Goal: Information Seeking & Learning: Learn about a topic

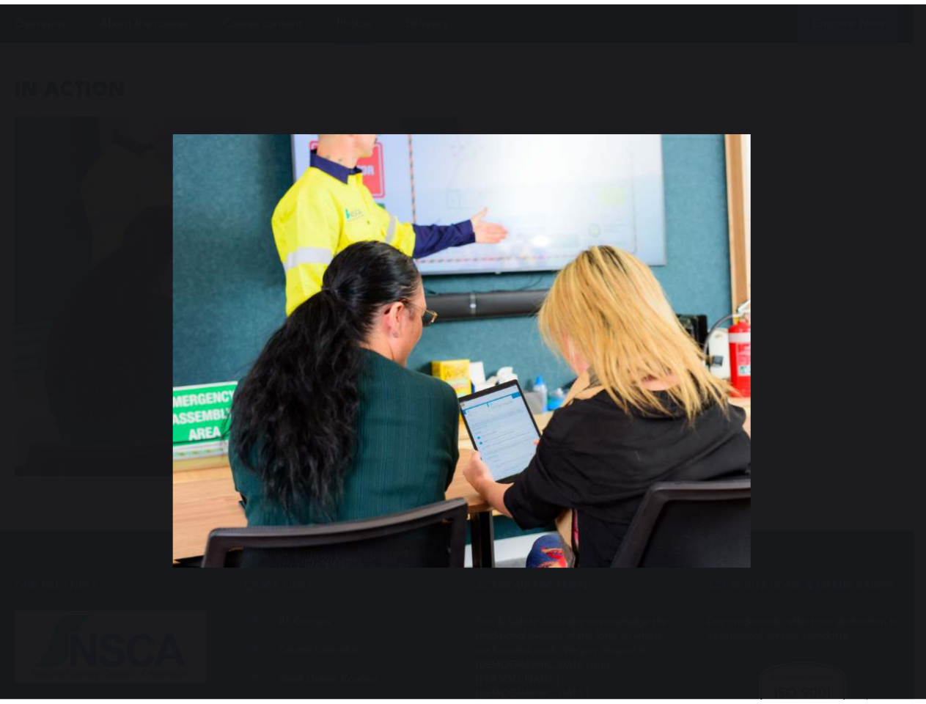
scroll to position [6088, 0]
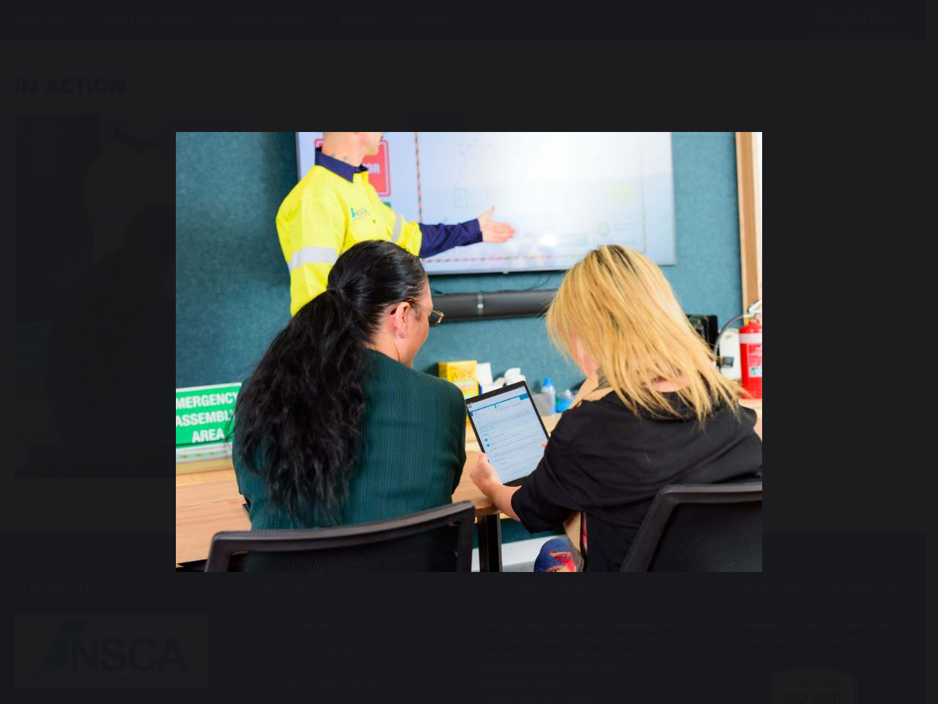
click at [463, 0] on div "You can close this modal content with the ESC key" at bounding box center [469, 352] width 938 height 704
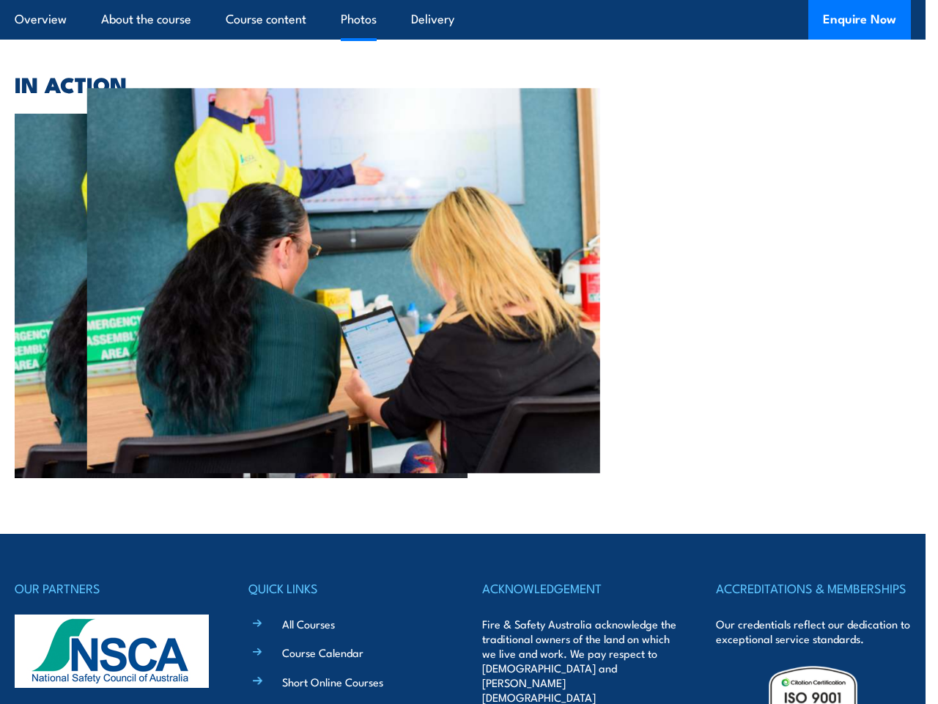
click at [469, 352] on div at bounding box center [463, 296] width 897 height 364
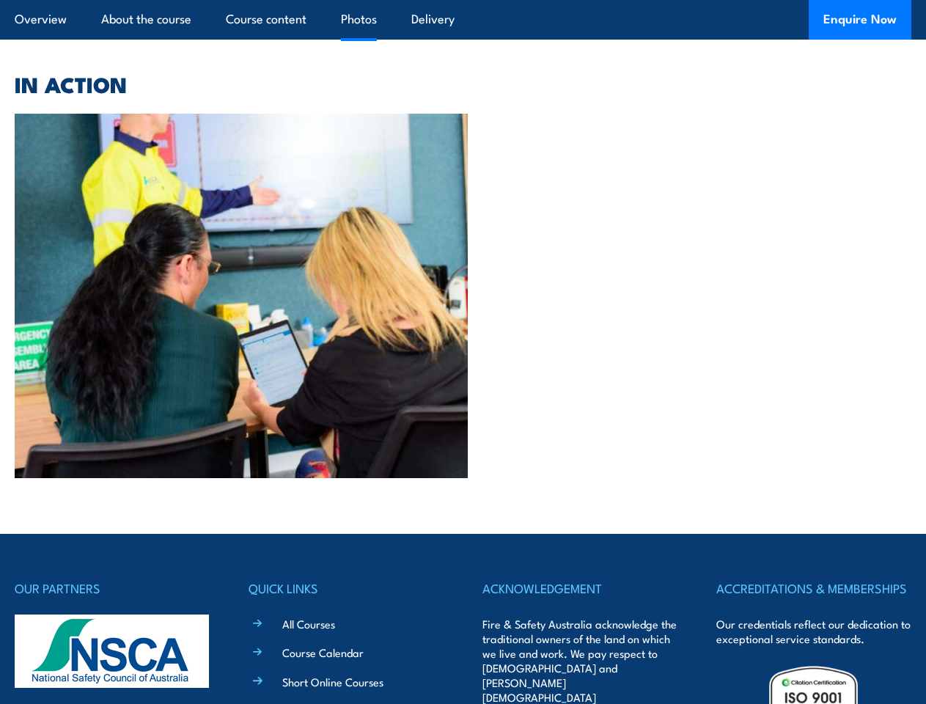
click at [469, 352] on div at bounding box center [463, 296] width 897 height 364
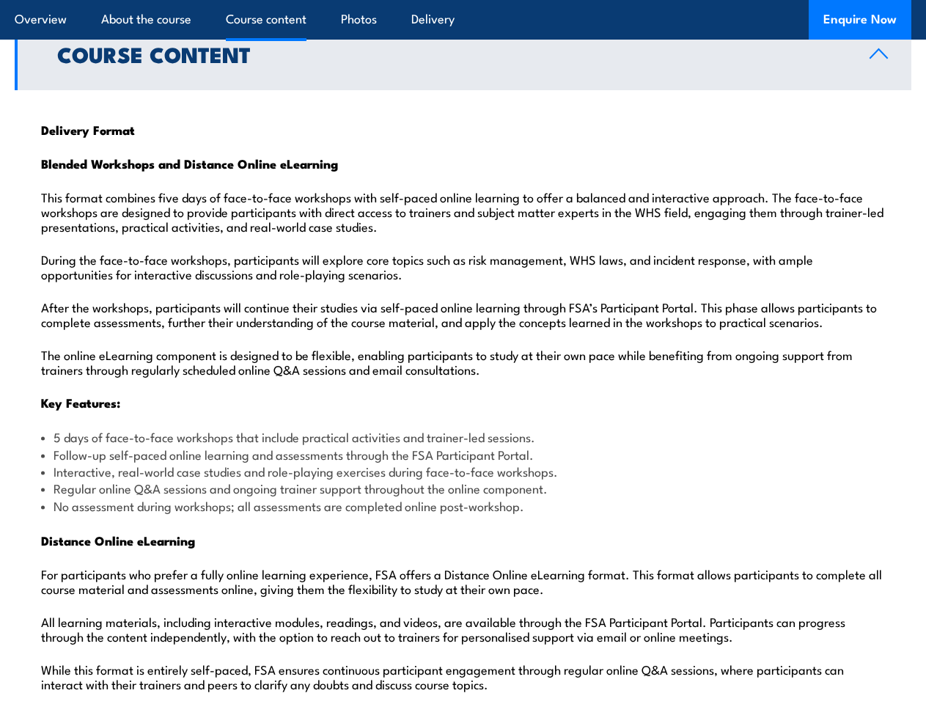
click at [463, 0] on article "Overview About the course Course content Photos Delivery Enquire Now" at bounding box center [463, 20] width 897 height 40
